Goal: Information Seeking & Learning: Learn about a topic

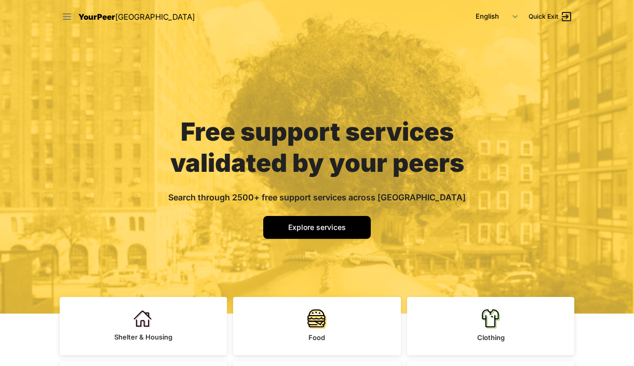
click at [63, 17] on icon at bounding box center [67, 16] width 10 height 10
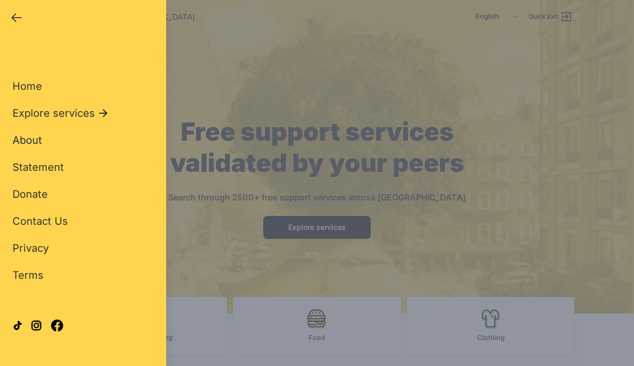
click at [30, 144] on span "About" at bounding box center [27, 140] width 30 height 12
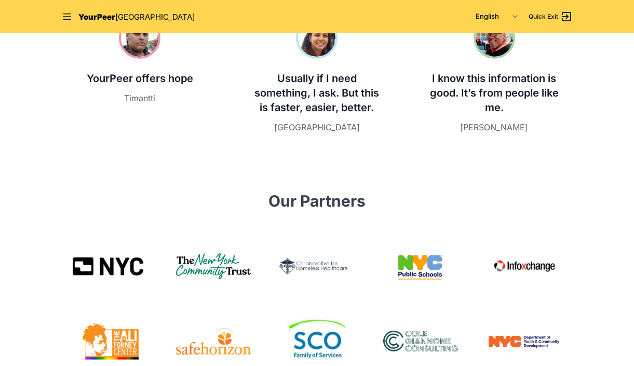
scroll to position [309, 0]
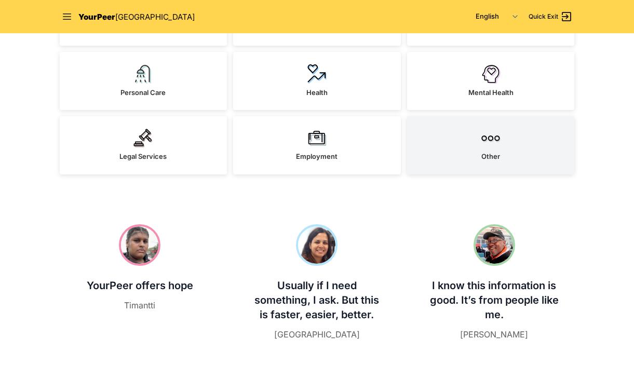
click at [483, 143] on img at bounding box center [490, 138] width 19 height 19
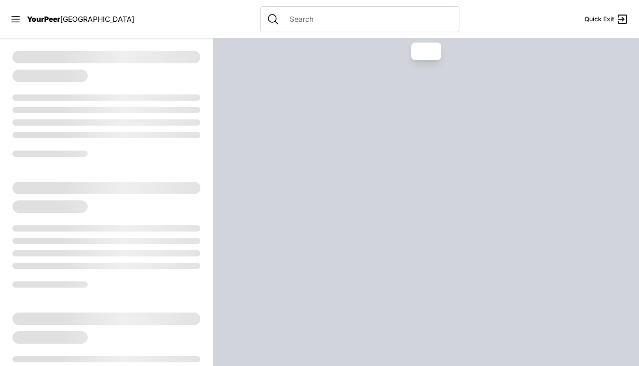
select select "recentlyUpdated"
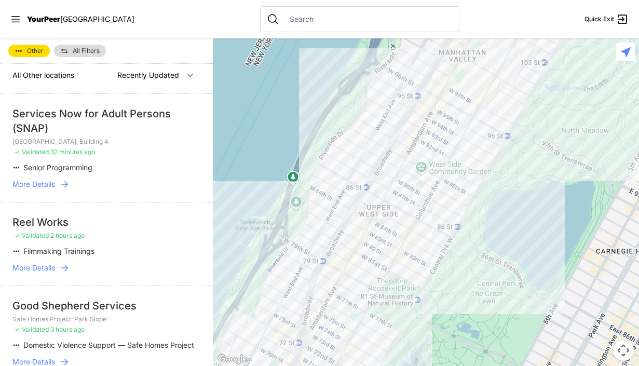
scroll to position [10, 0]
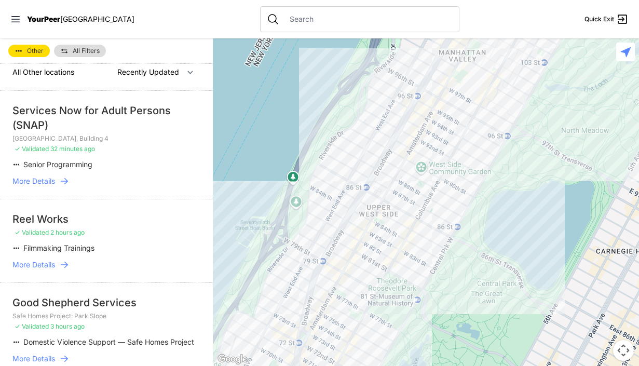
click at [37, 267] on span "More Details" at bounding box center [33, 265] width 43 height 10
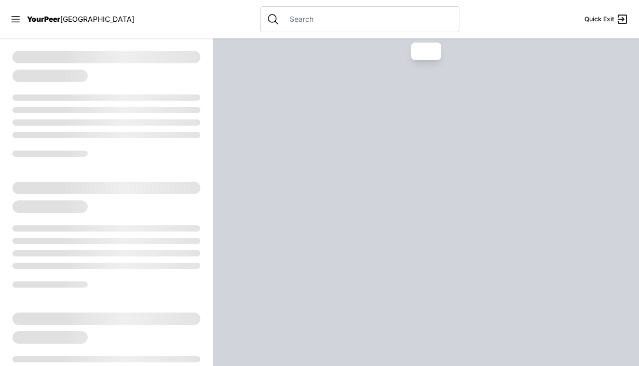
click at [65, 261] on div at bounding box center [106, 234] width 213 height 131
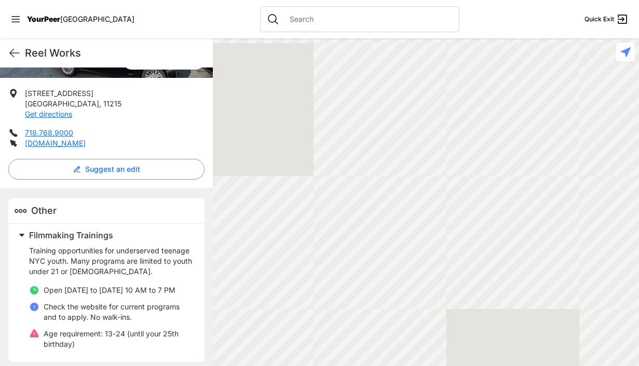
scroll to position [185, 0]
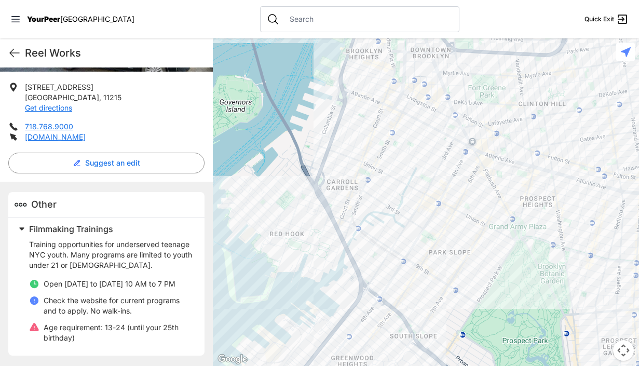
select select "recentlyUpdated"
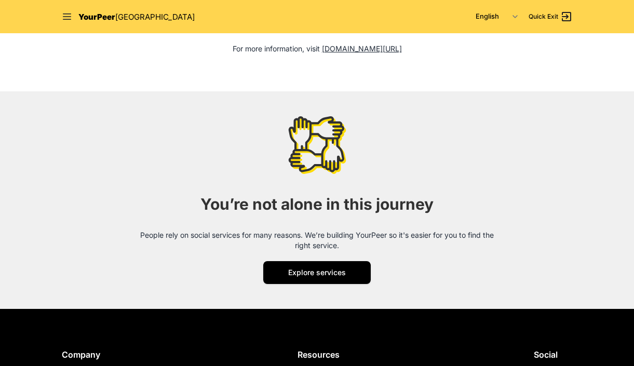
scroll to position [1415, 0]
